Goal: Task Accomplishment & Management: Use online tool/utility

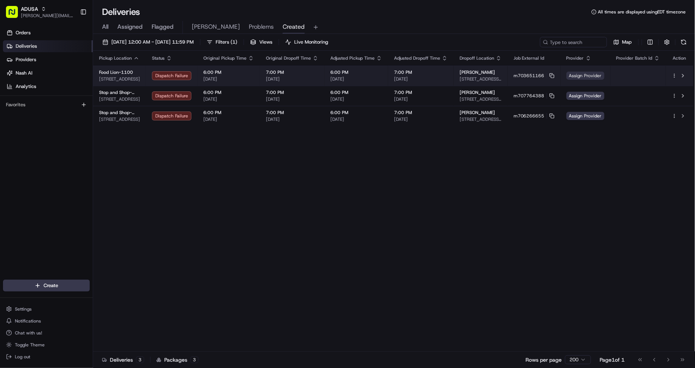
click at [595, 75] on span "Assign Provider" at bounding box center [585, 76] width 38 height 8
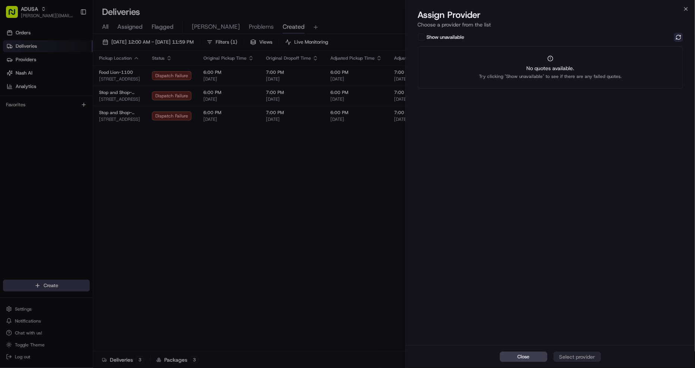
click at [677, 38] on button at bounding box center [678, 37] width 9 height 9
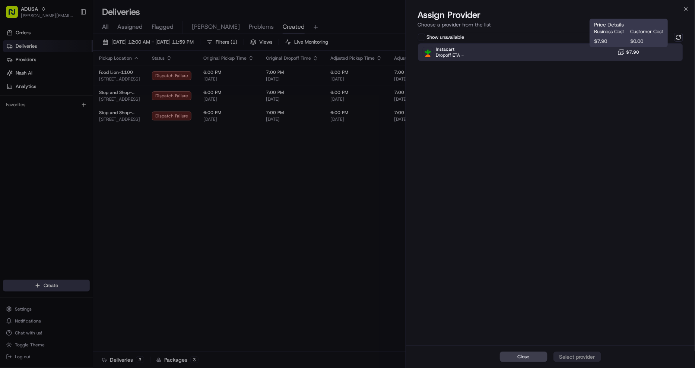
click at [630, 52] on span "$7.90" at bounding box center [632, 52] width 13 height 6
click at [574, 357] on div "Assign Provider" at bounding box center [577, 356] width 36 height 7
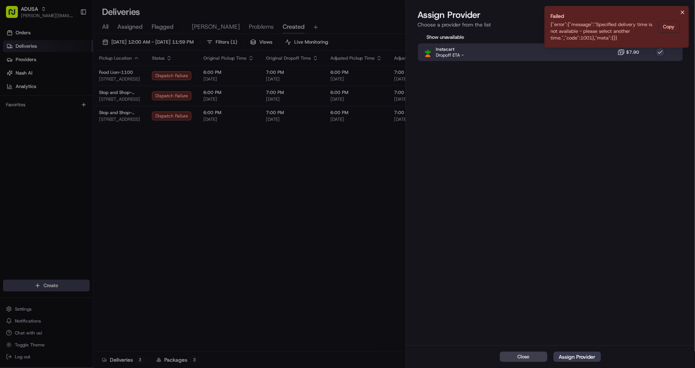
click at [684, 12] on icon "Notifications (F8)" at bounding box center [683, 12] width 6 height 6
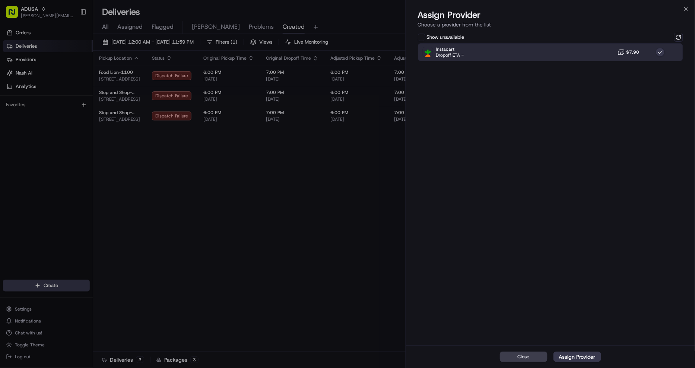
click at [421, 39] on button "Show unavailable" at bounding box center [421, 37] width 7 height 7
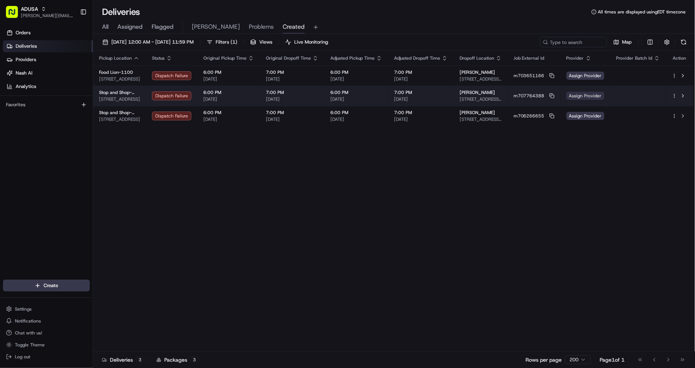
click at [584, 97] on span "Assign Provider" at bounding box center [585, 96] width 38 height 8
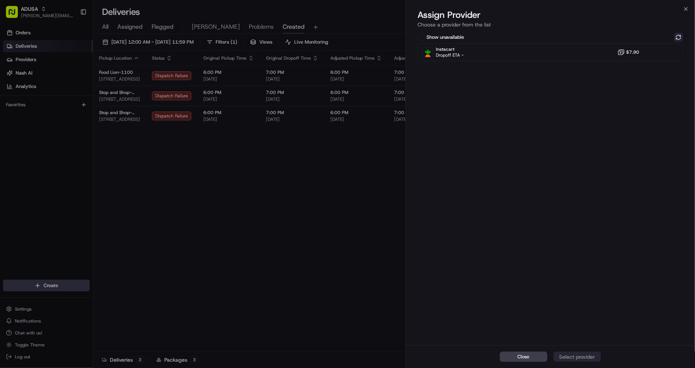
click at [676, 37] on button at bounding box center [678, 37] width 9 height 9
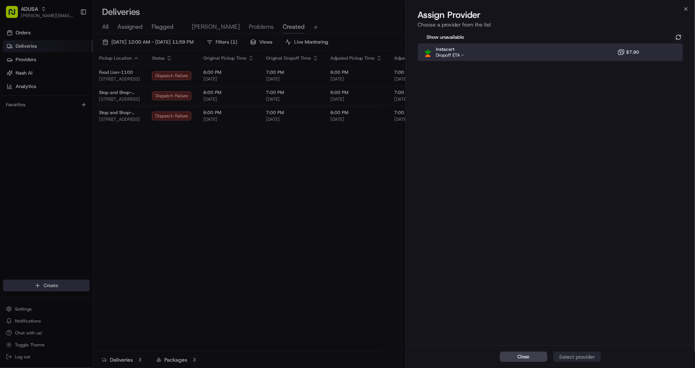
click at [608, 48] on div "Instacart Dropoff ETA - $7.90" at bounding box center [551, 52] width 266 height 18
click at [595, 358] on div "Assign Provider" at bounding box center [577, 356] width 36 height 7
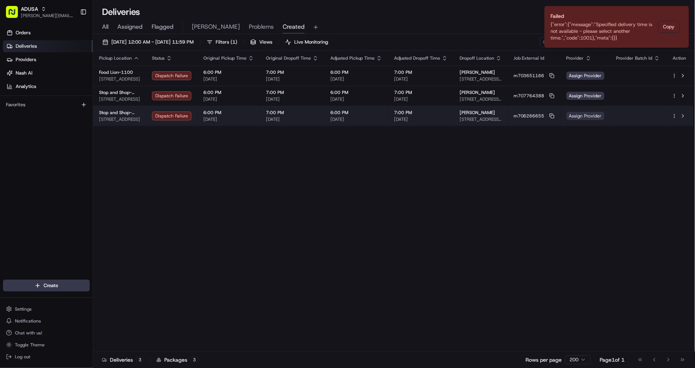
click at [582, 114] on span "Assign Provider" at bounding box center [585, 116] width 38 height 8
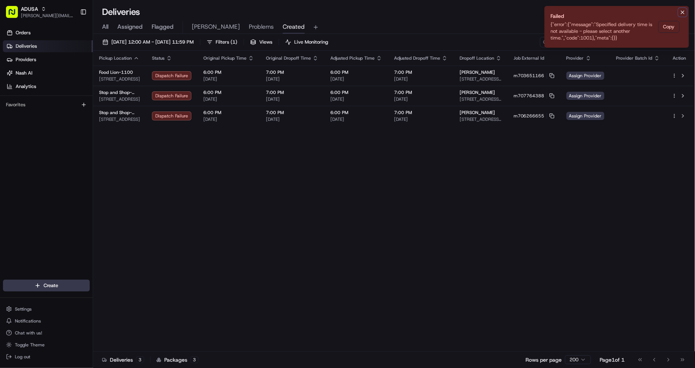
click at [683, 10] on icon "Notifications (F8)" at bounding box center [683, 12] width 6 height 6
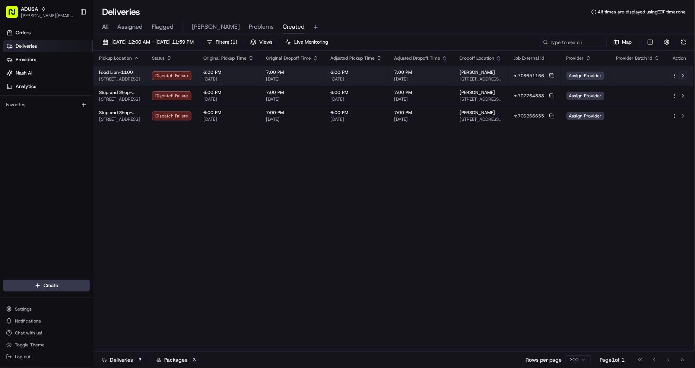
click at [683, 76] on button at bounding box center [683, 75] width 9 height 9
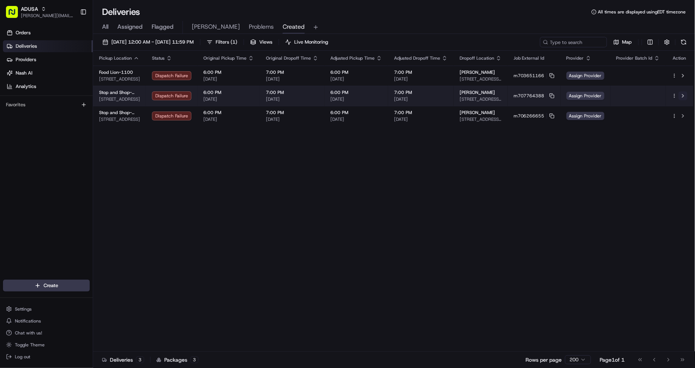
click at [680, 96] on button at bounding box center [683, 95] width 9 height 9
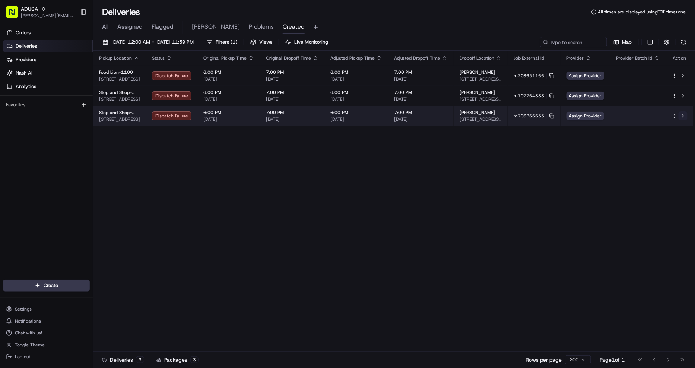
click at [682, 116] on button at bounding box center [683, 115] width 9 height 9
click at [592, 118] on span "Assign Provider" at bounding box center [585, 116] width 38 height 8
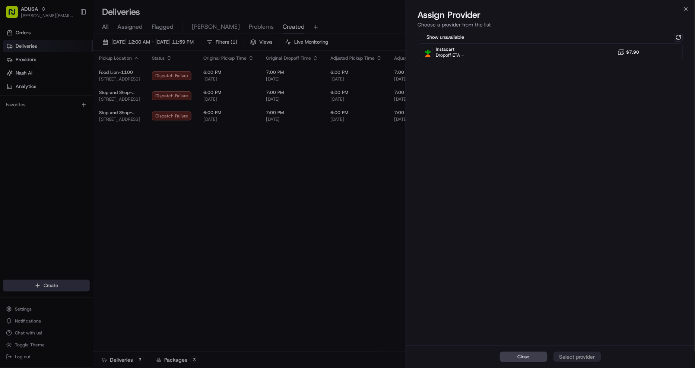
click at [422, 38] on button "Show unavailable" at bounding box center [421, 37] width 7 height 7
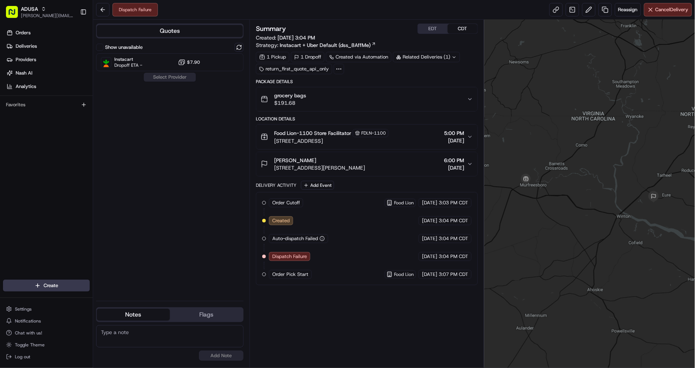
click at [393, 99] on div "grocery bags $191.68" at bounding box center [364, 99] width 206 height 15
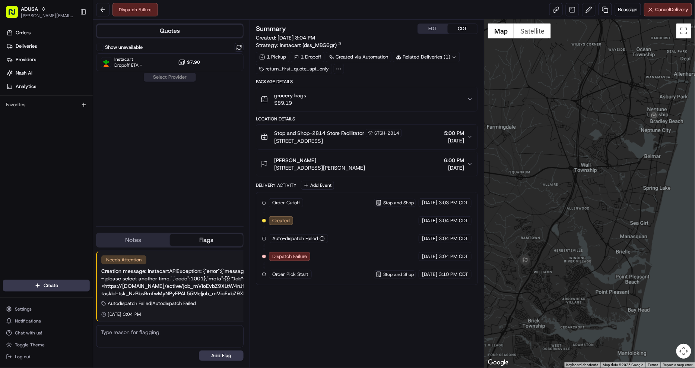
click at [407, 102] on div "grocery bags $89.19" at bounding box center [364, 99] width 206 height 15
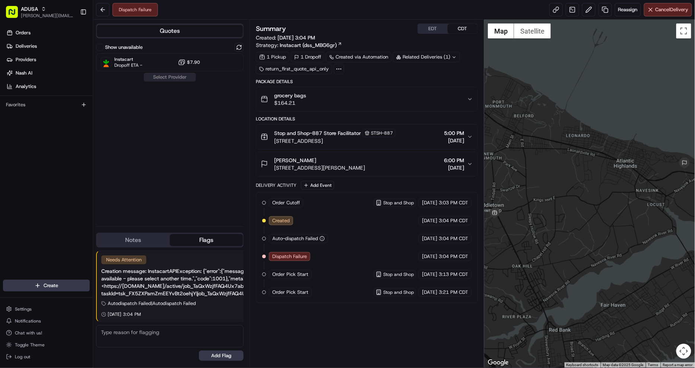
click at [404, 95] on div "grocery bags $164.21" at bounding box center [364, 99] width 206 height 15
